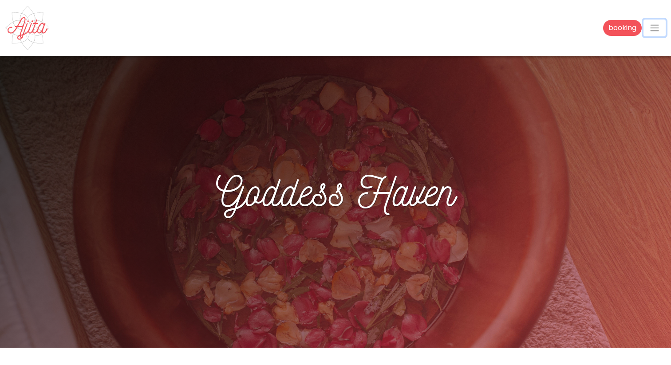
click at [650, 33] on span "button" at bounding box center [655, 28] width 11 height 11
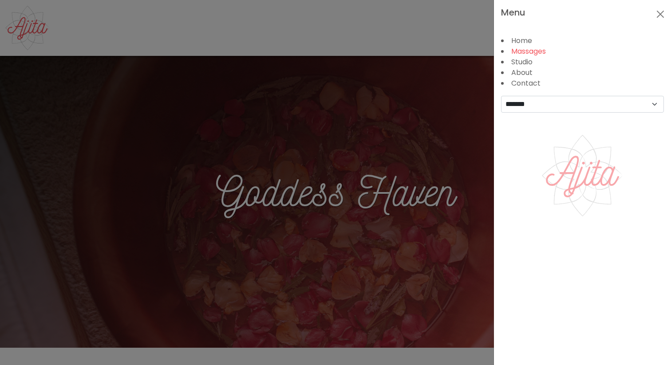
click at [522, 52] on link "Massages" at bounding box center [528, 51] width 35 height 10
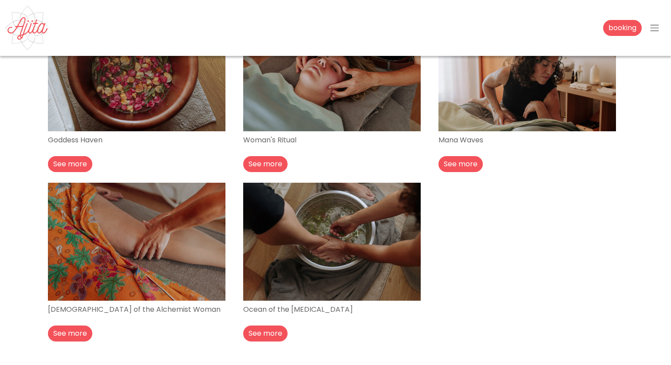
scroll to position [170, 0]
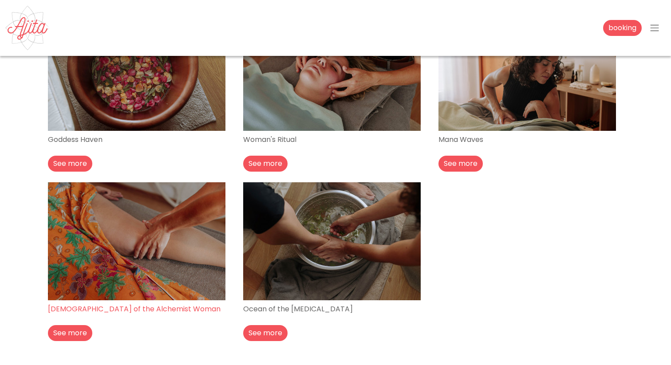
click at [134, 247] on img at bounding box center [137, 241] width 178 height 118
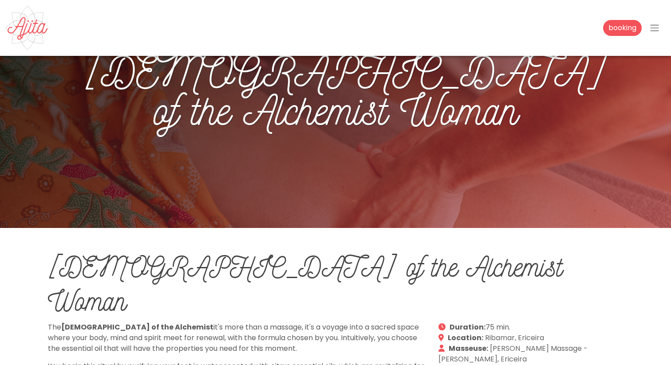
scroll to position [263, 0]
